Goal: Task Accomplishment & Management: Complete application form

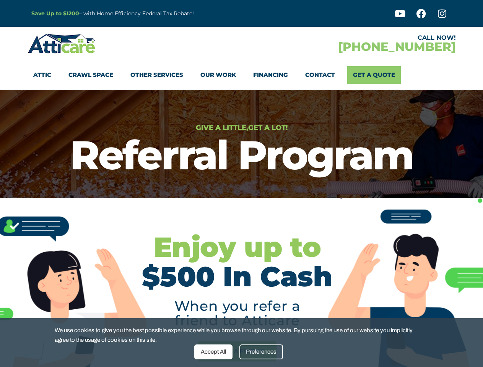
click at [241, 183] on div "Give a Little, Get a Lot! Referral Program" at bounding box center [241, 153] width 483 height 66
click at [213, 352] on div "Accept All" at bounding box center [213, 351] width 38 height 15
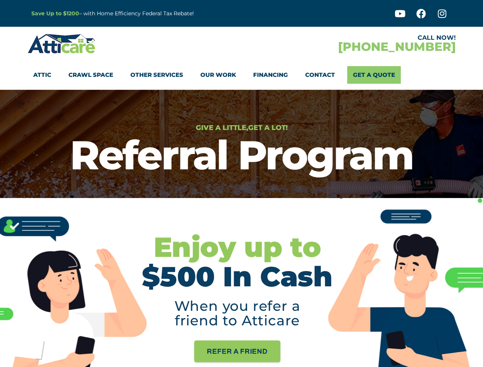
click at [261, 352] on span "Refer a Friend" at bounding box center [237, 350] width 61 height 13
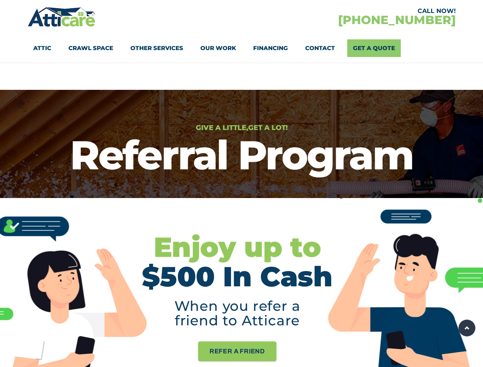
scroll to position [836, 0]
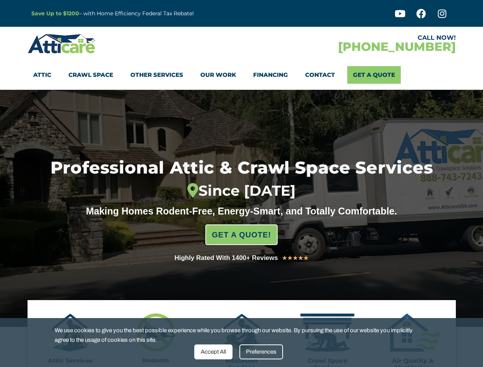
click at [241, 183] on div "Since 2012" at bounding box center [241, 190] width 461 height 17
click at [213, 352] on div "Accept All" at bounding box center [213, 351] width 38 height 15
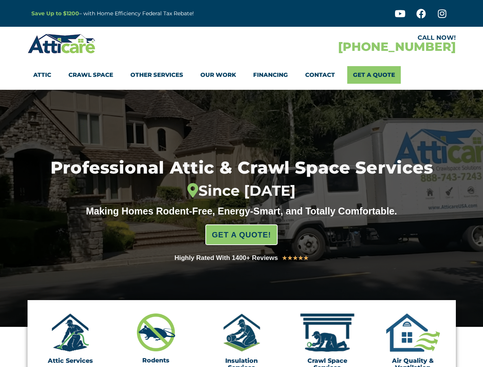
click at [261, 352] on div "Insulation Services" at bounding box center [241, 341] width 59 height 57
